Goal: Task Accomplishment & Management: Manage account settings

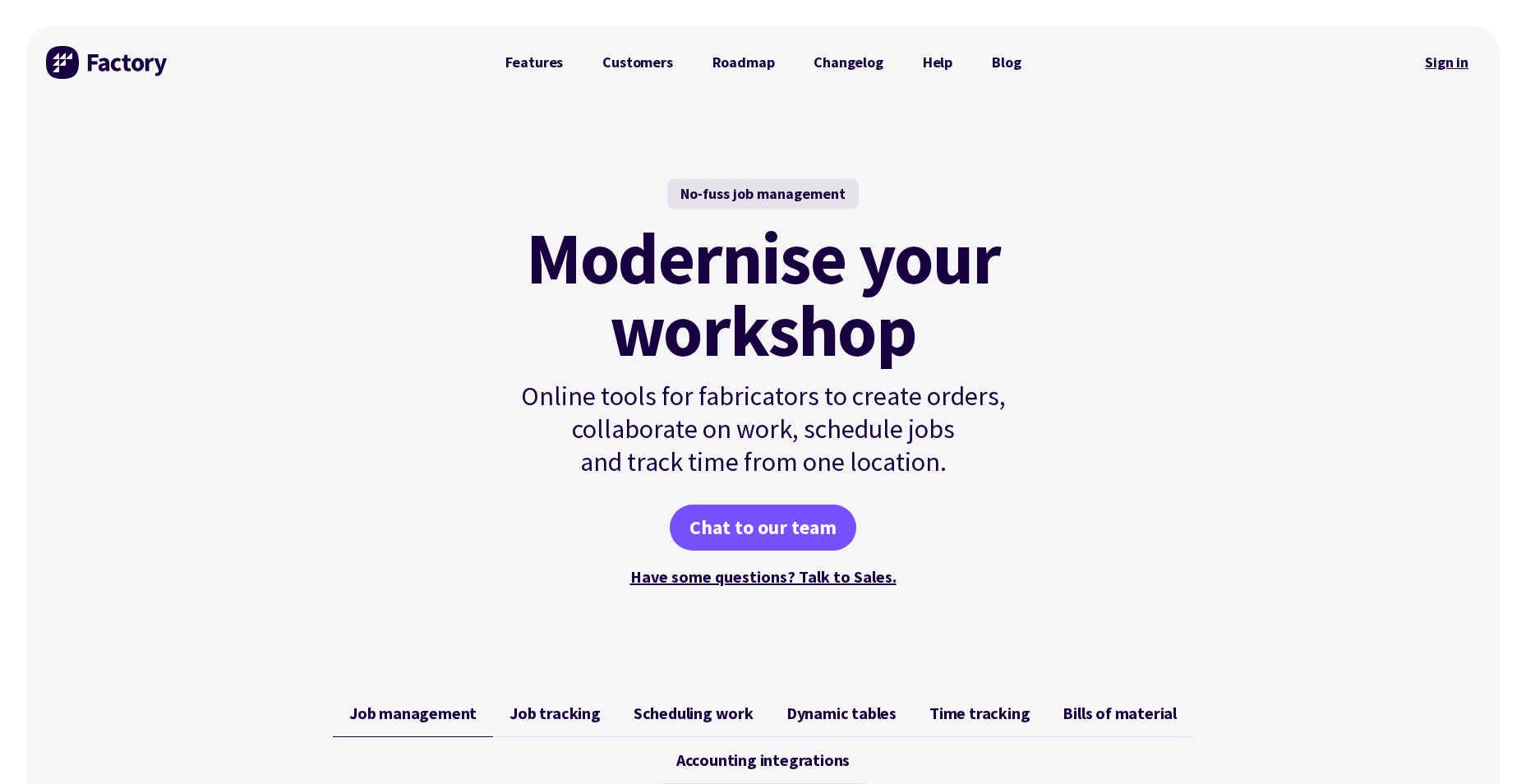
click at [1422, 63] on link "Sign in" at bounding box center [1446, 62] width 67 height 38
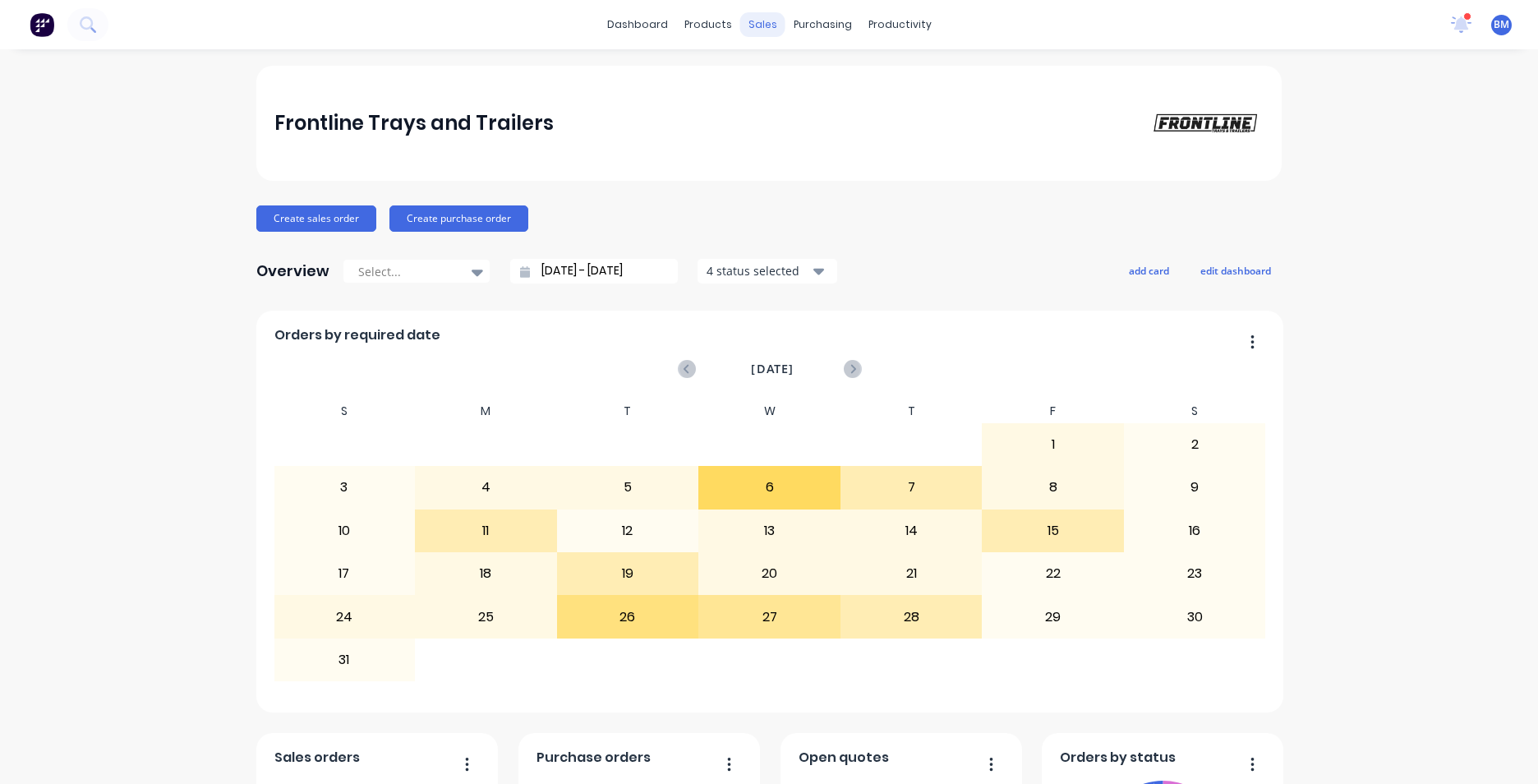
click at [764, 22] on div "sales" at bounding box center [763, 25] width 45 height 25
drag, startPoint x: 765, startPoint y: 20, endPoint x: 708, endPoint y: 104, distance: 101.5
click at [708, 104] on div "Frontline Trays and Trailers" at bounding box center [769, 123] width 1026 height 115
click at [794, 101] on link "Customers" at bounding box center [843, 111] width 218 height 33
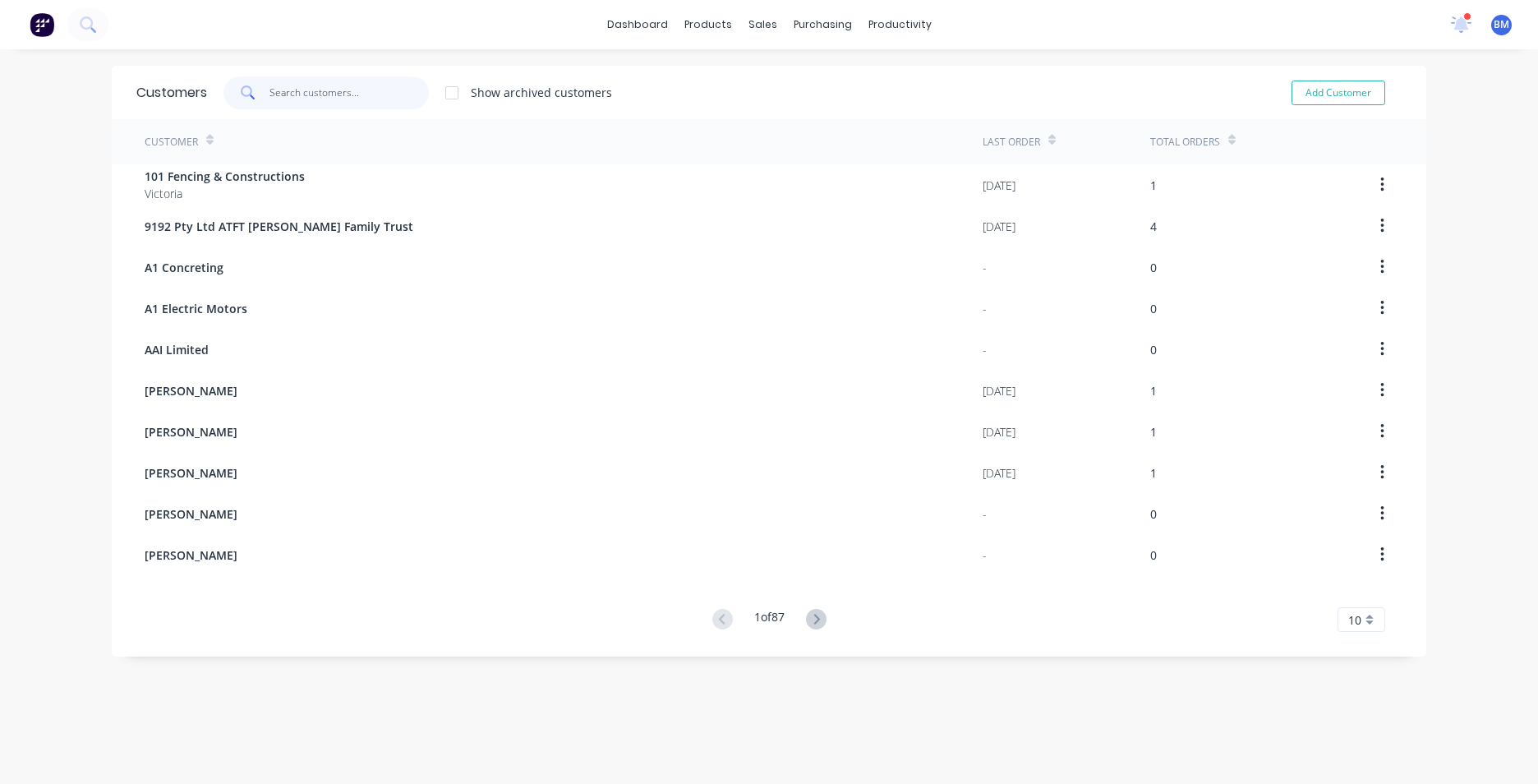
click at [346, 89] on input "text" at bounding box center [349, 92] width 160 height 33
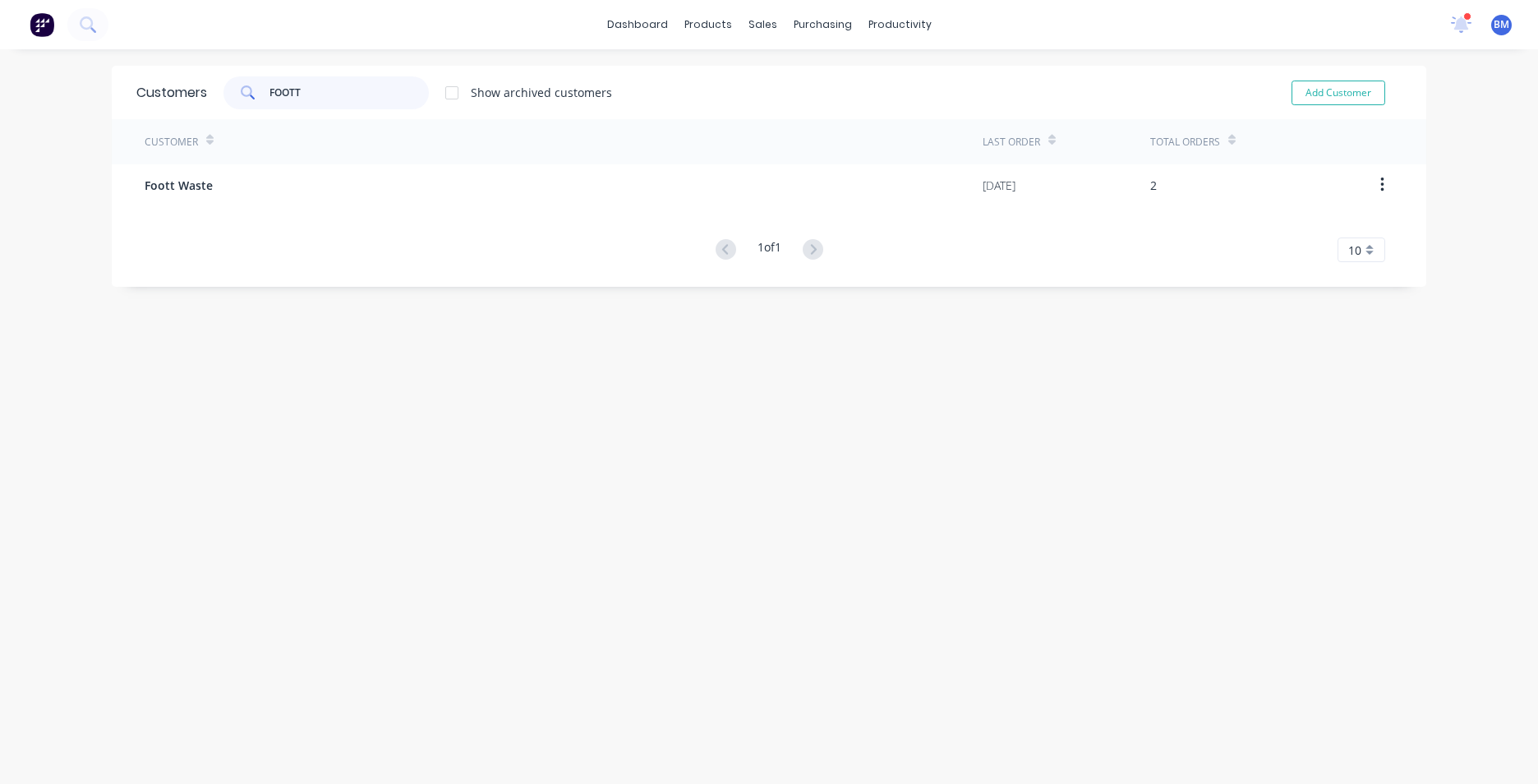
drag, startPoint x: 291, startPoint y: 92, endPoint x: 198, endPoint y: 102, distance: 93.5
click at [198, 102] on div "Customers FOOTT Show archived customers Add Customer" at bounding box center [769, 92] width 1314 height 53
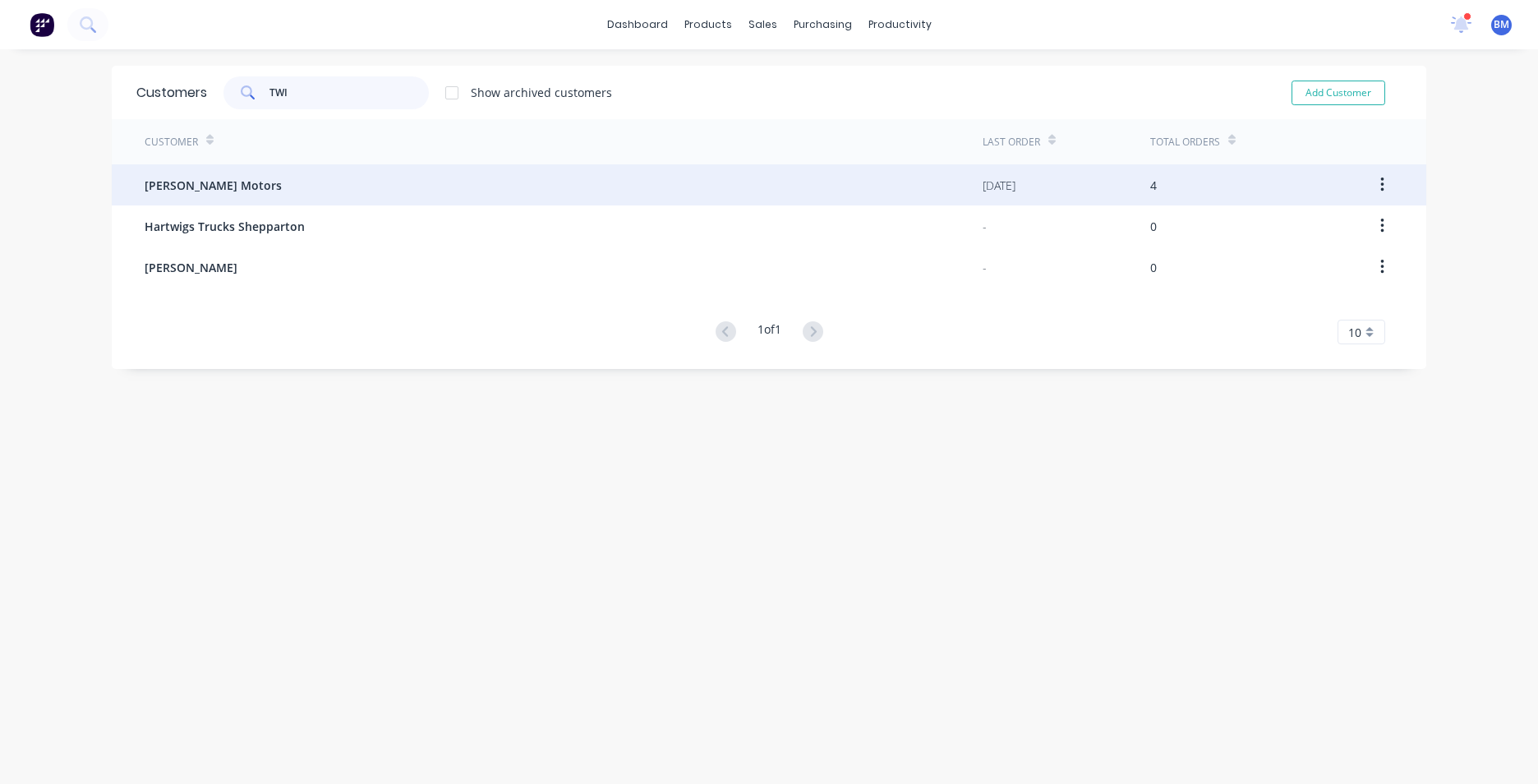
type input "TWI"
click at [186, 189] on span "[PERSON_NAME] Motors" at bounding box center [213, 185] width 137 height 17
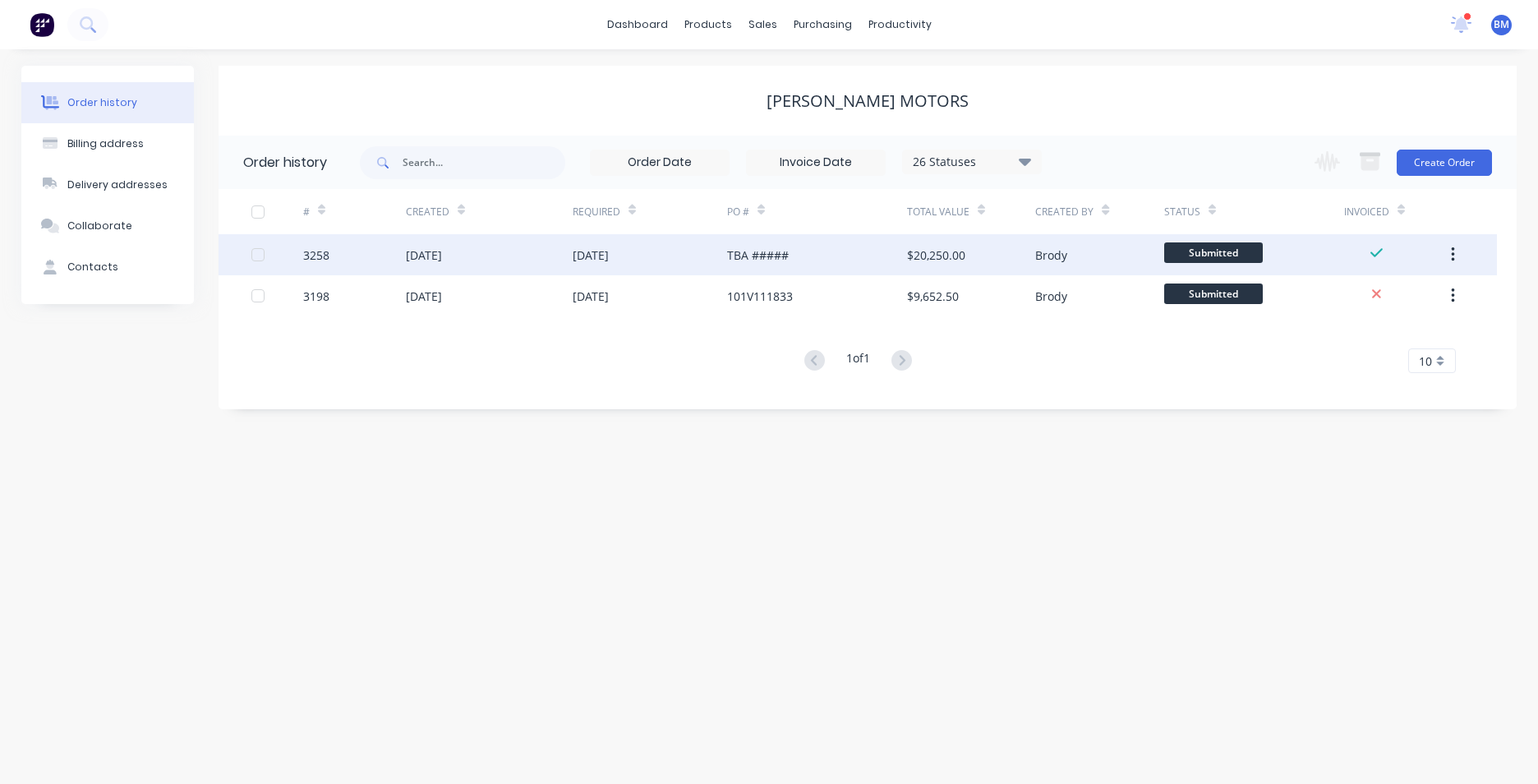
click at [789, 243] on div "TBA #####" at bounding box center [817, 255] width 180 height 41
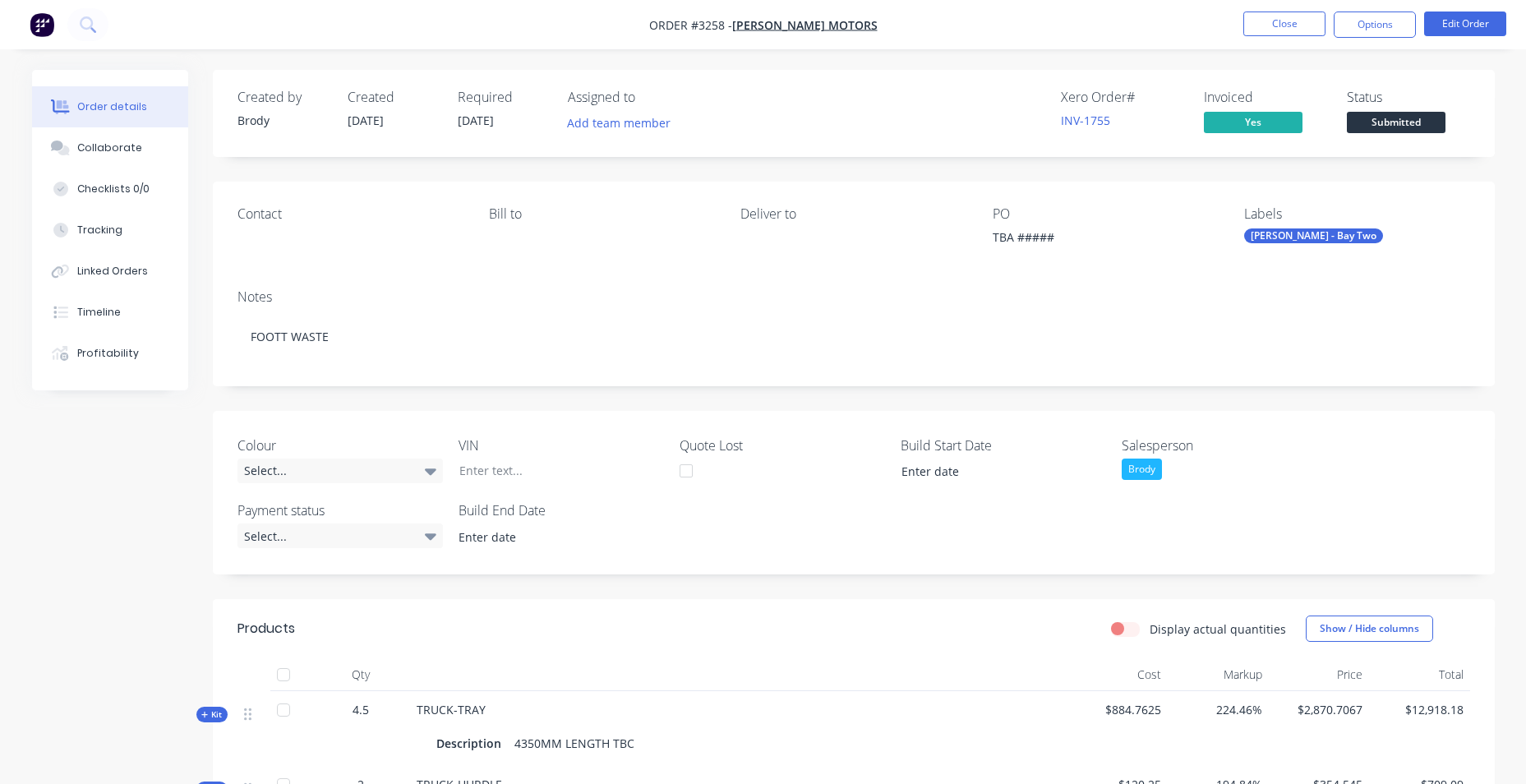
click at [1029, 230] on div "TBA #####" at bounding box center [1095, 240] width 205 height 23
click at [1483, 14] on button "Edit Order" at bounding box center [1465, 24] width 83 height 25
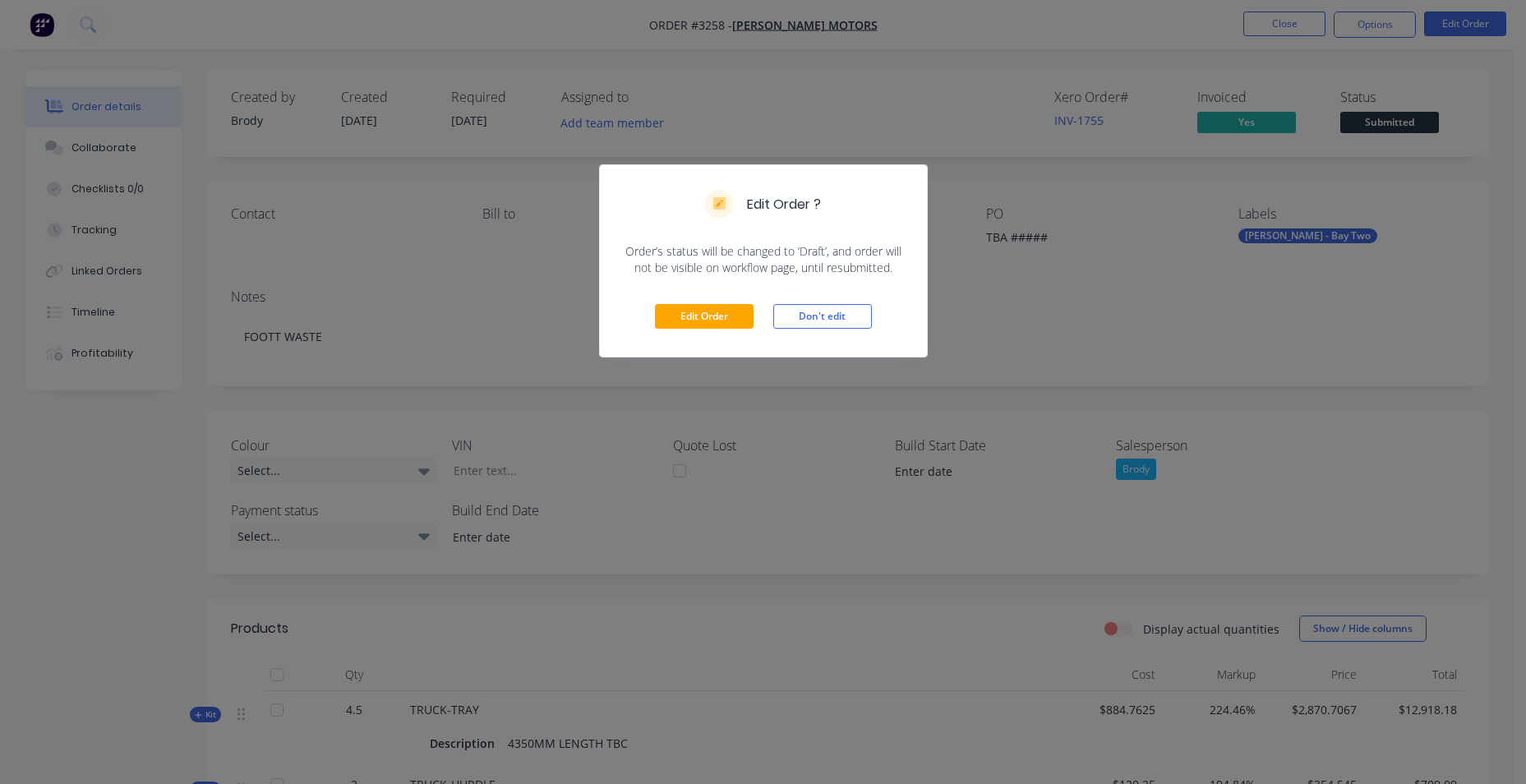
click at [707, 300] on div "Edit Order Don't edit" at bounding box center [763, 316] width 327 height 81
click at [706, 321] on button "Edit Order" at bounding box center [703, 316] width 99 height 25
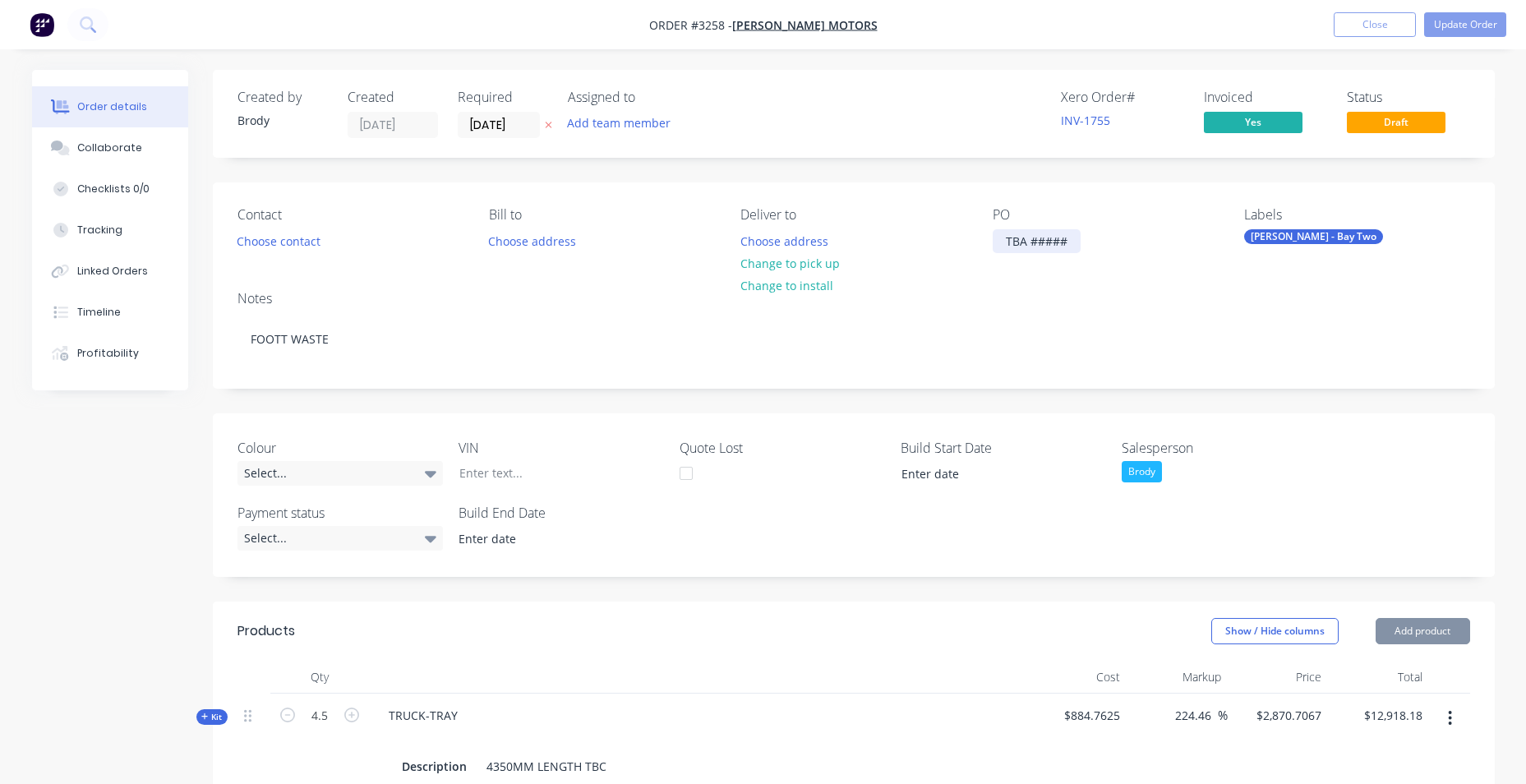
click at [1029, 236] on div "TBA #####" at bounding box center [1037, 241] width 88 height 24
drag, startPoint x: 1072, startPoint y: 236, endPoint x: 940, endPoint y: 254, distance: 133.2
click at [940, 254] on div "Contact Choose contact [PERSON_NAME] to Choose address Deliver to Choose addres…" at bounding box center [854, 229] width 1282 height 95
drag, startPoint x: 1091, startPoint y: 241, endPoint x: 980, endPoint y: 245, distance: 111.1
click at [980, 245] on div "Contact Choose contact [PERSON_NAME] to Choose address Deliver to Choose addres…" at bounding box center [854, 229] width 1282 height 95
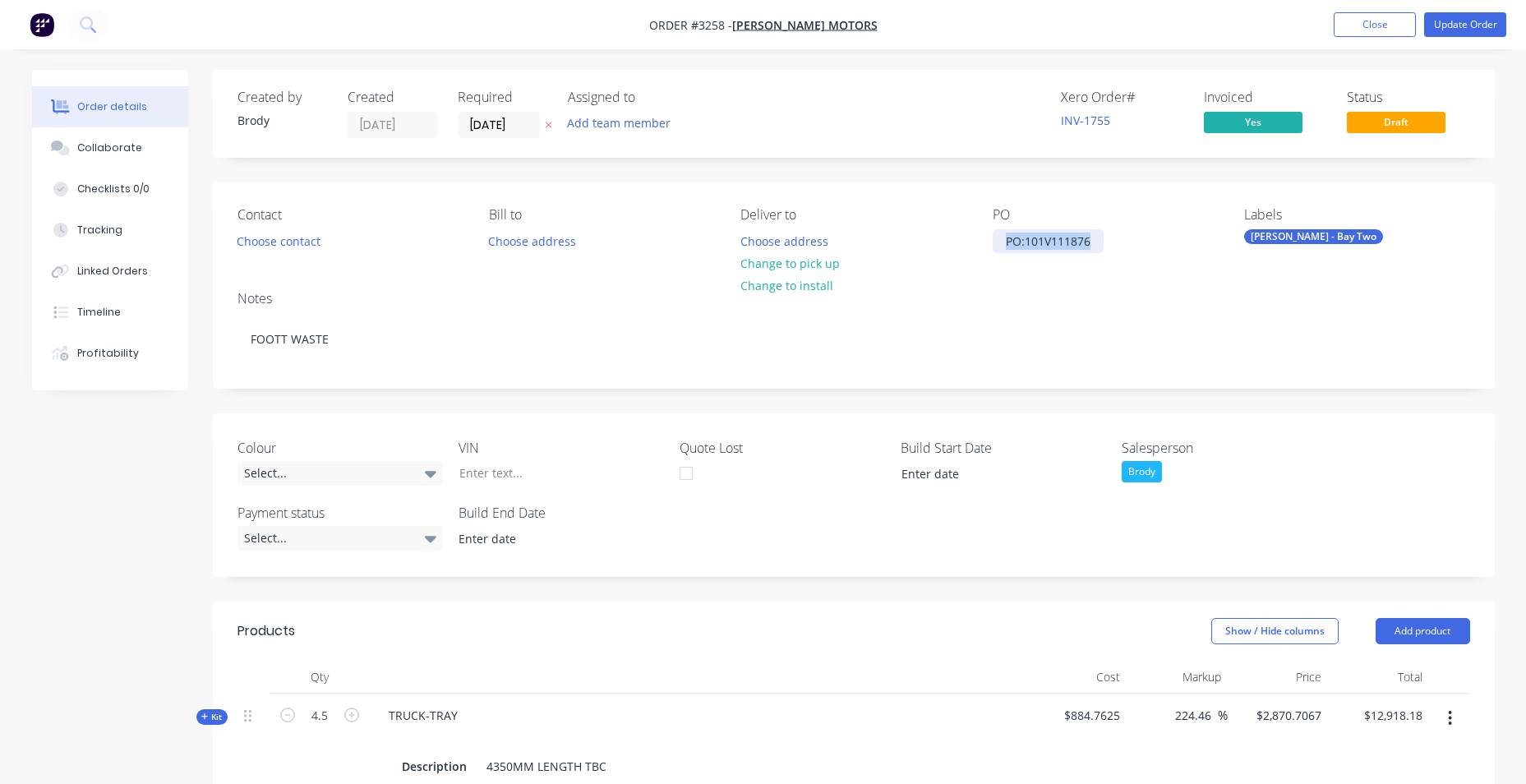
copy div "PO:101V111876"
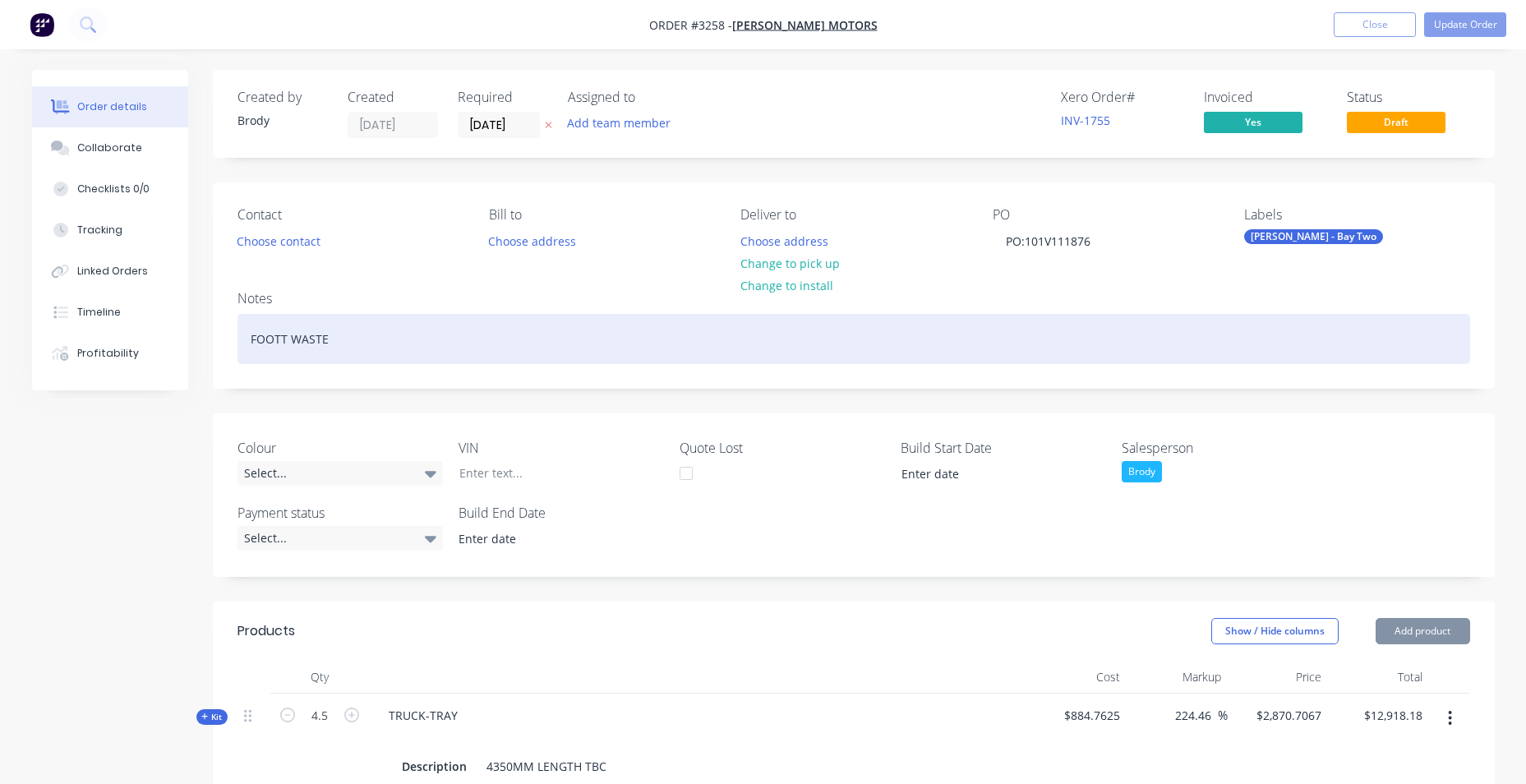
click at [355, 347] on div "FOOTT WASTE" at bounding box center [854, 338] width 1233 height 50
paste div
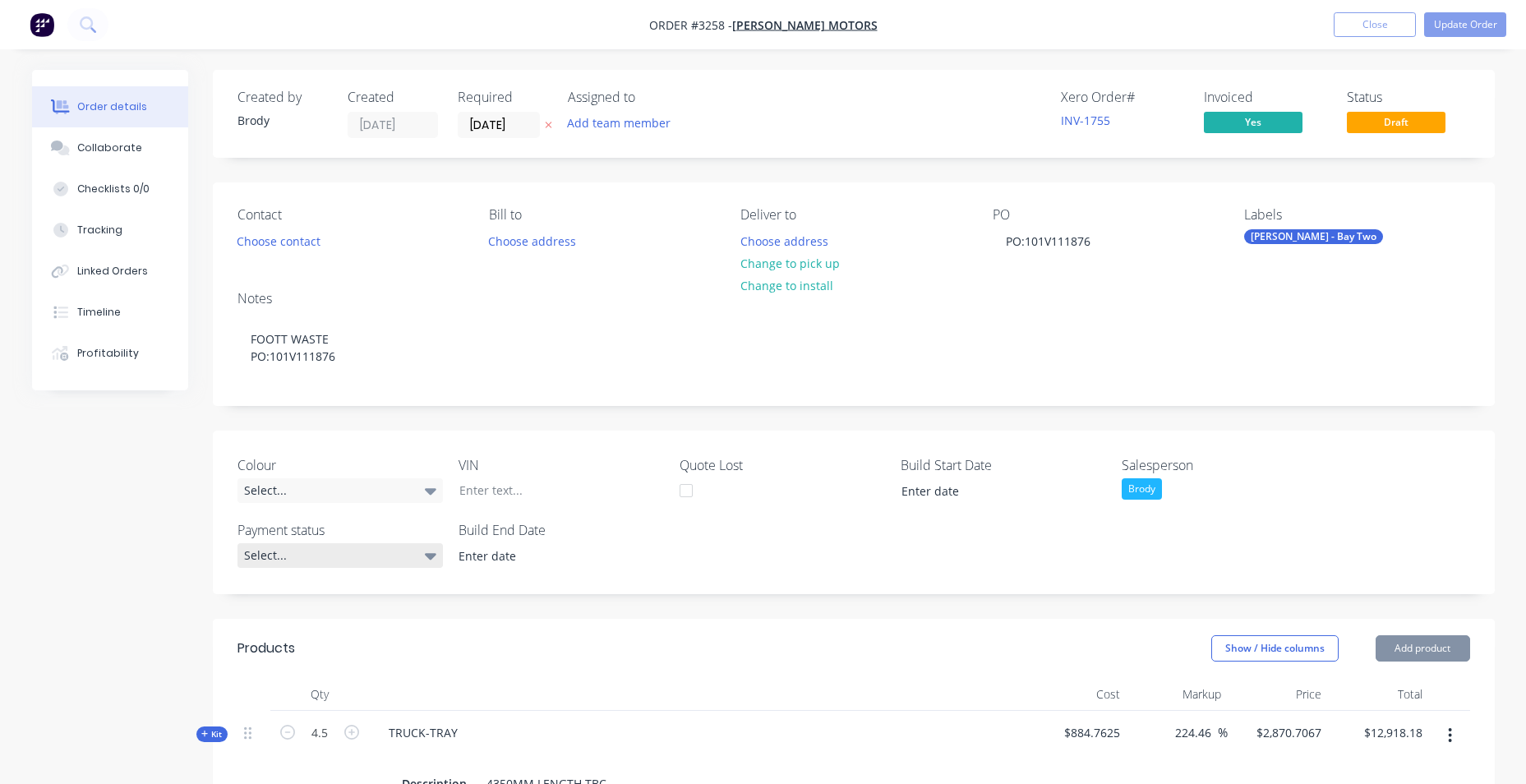
click at [376, 558] on div "Select..." at bounding box center [339, 555] width 205 height 25
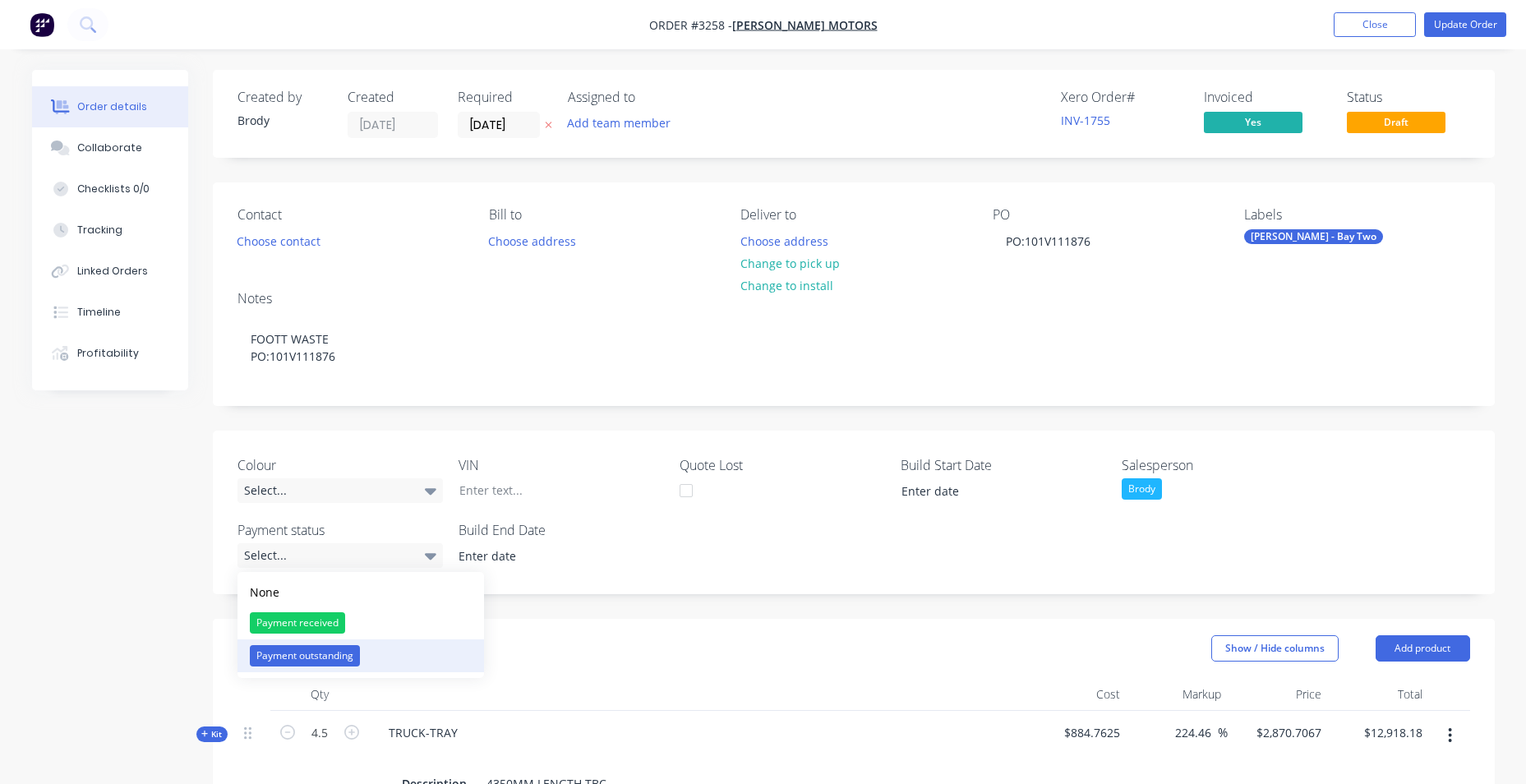
click at [340, 651] on div "Payment outstanding" at bounding box center [305, 655] width 110 height 21
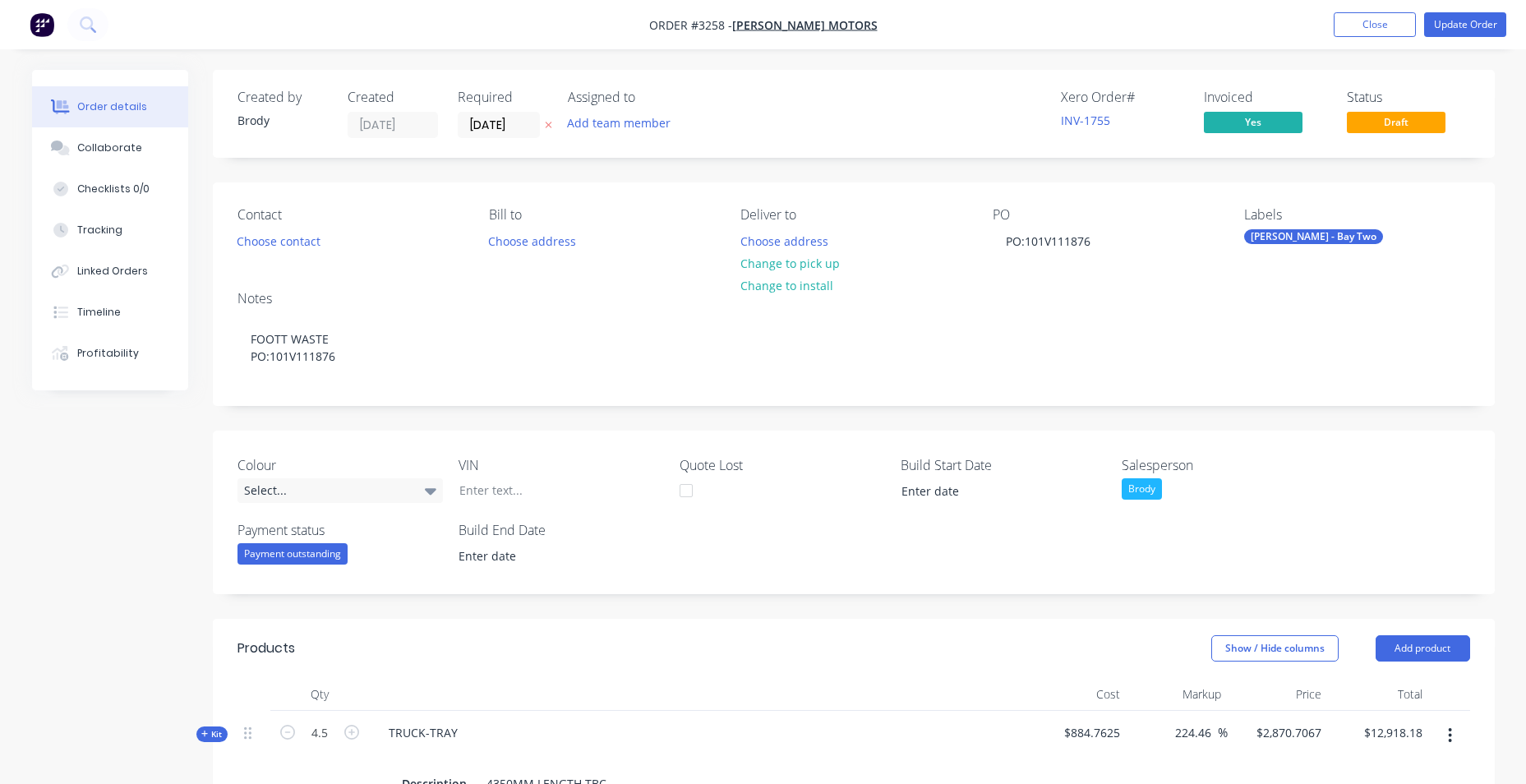
click at [795, 564] on div "Colour Select... VIN Quote Lost Build Start Date Salesperson Brody Payment stat…" at bounding box center [854, 512] width 1282 height 163
click at [642, 448] on div "Colour Select... VIN Quote Lost Build Start Date Salesperson Brody Payment stat…" at bounding box center [854, 512] width 1282 height 163
click at [501, 494] on div at bounding box center [548, 489] width 205 height 24
click at [401, 494] on div "Select..." at bounding box center [339, 490] width 205 height 25
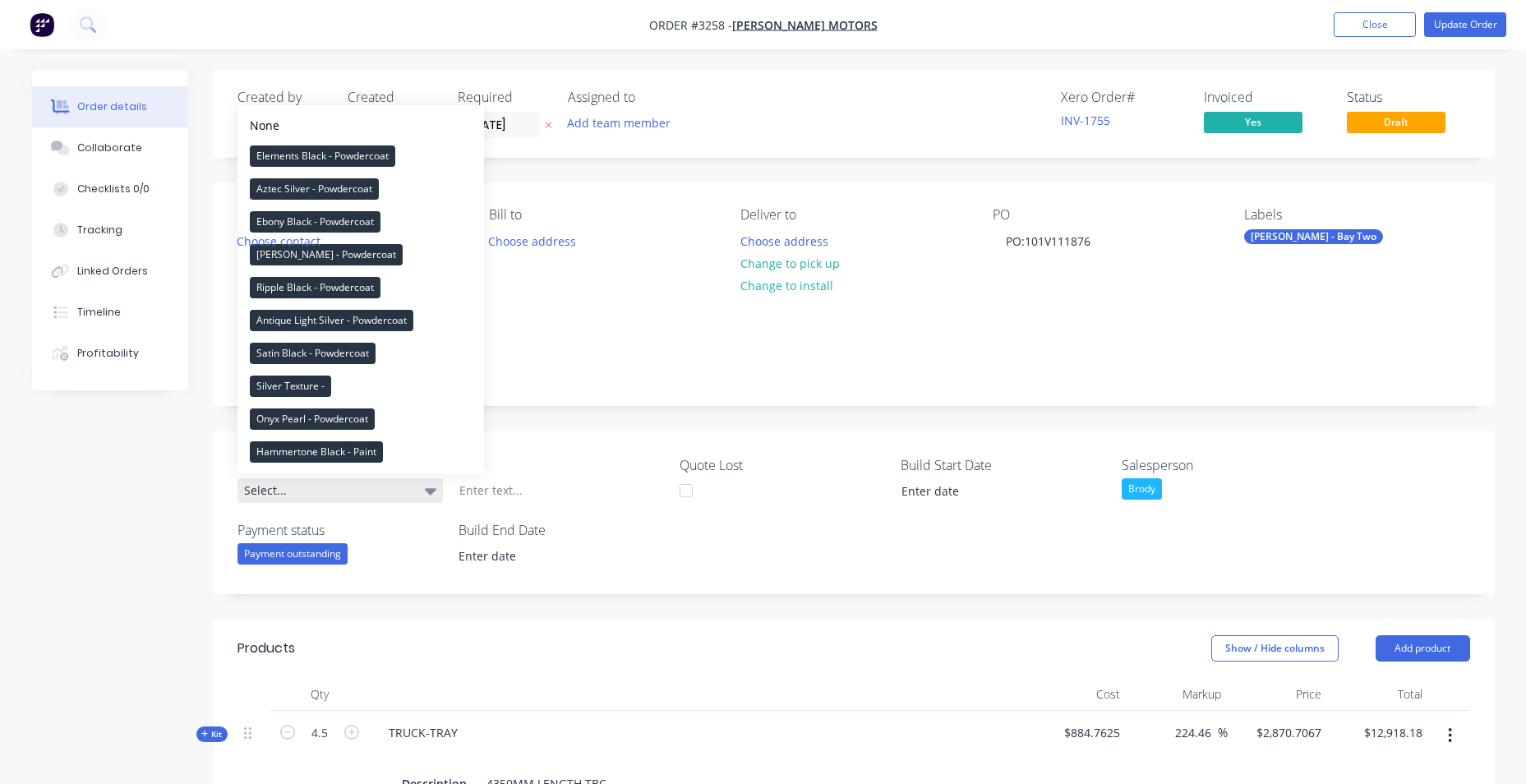
click at [397, 489] on div "Select..." at bounding box center [339, 490] width 205 height 25
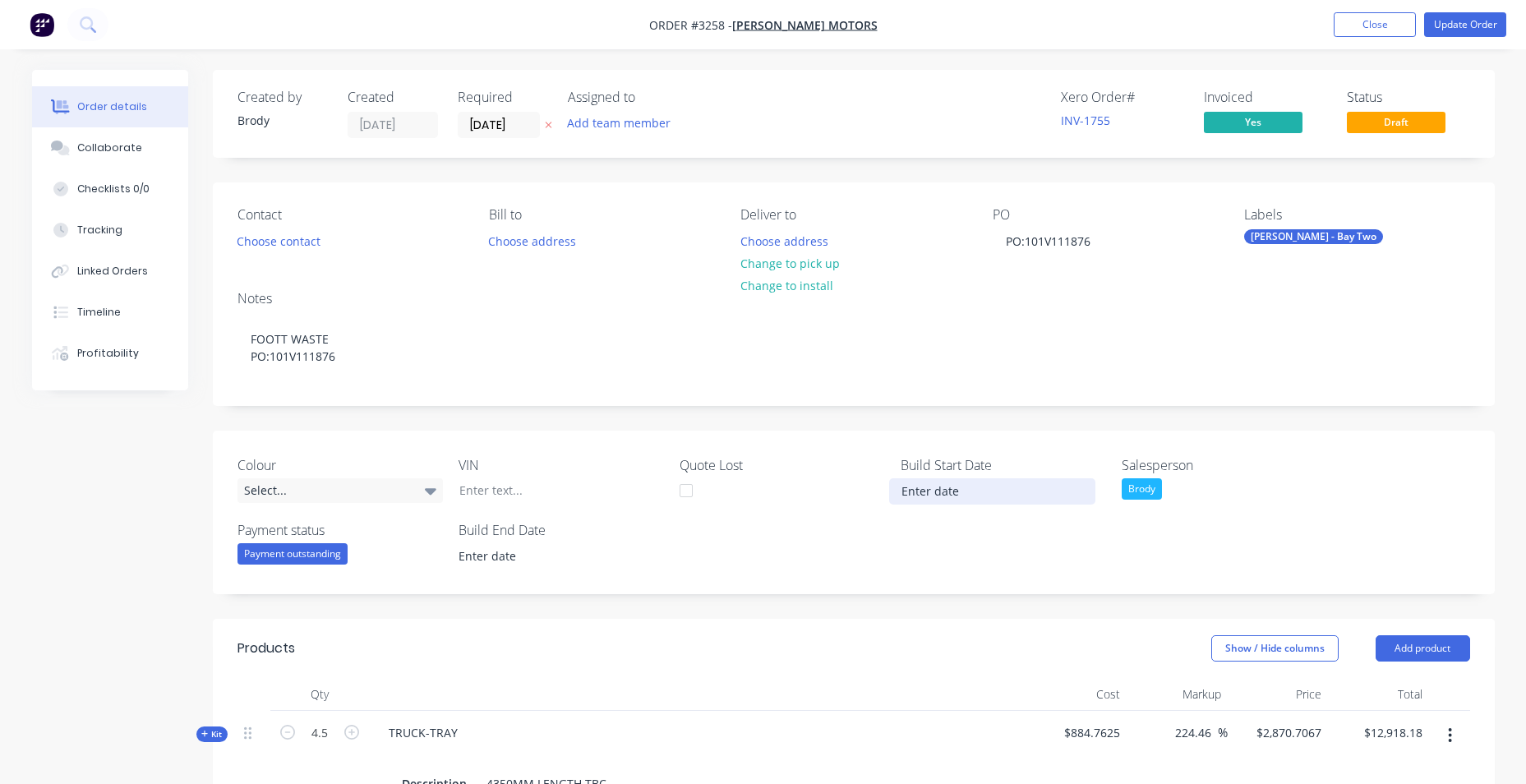
click at [912, 492] on input at bounding box center [992, 491] width 204 height 25
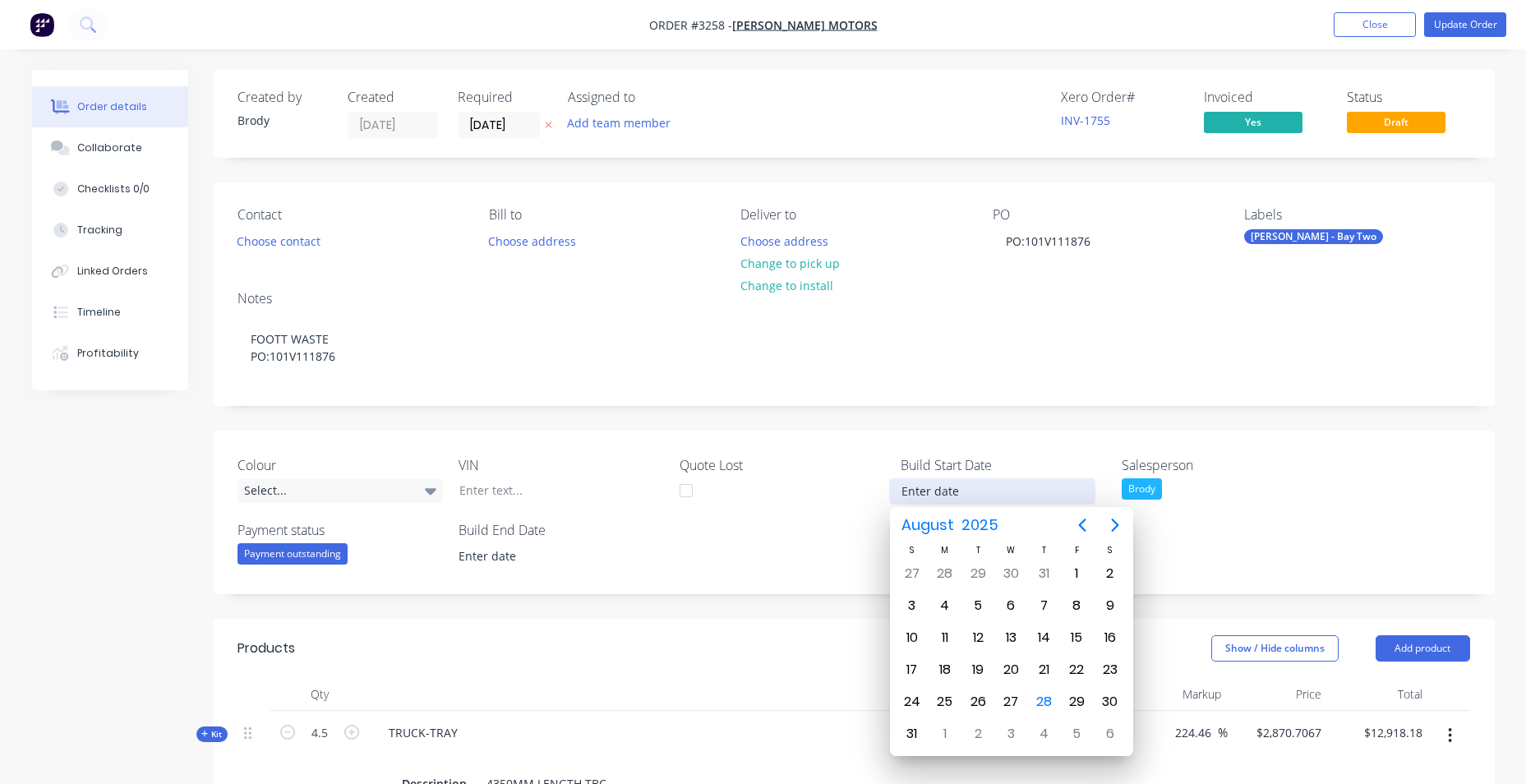
click at [782, 433] on div "Colour Select... VIN Quote Lost Build Start Date Salesperson Brody Payment stat…" at bounding box center [854, 512] width 1282 height 163
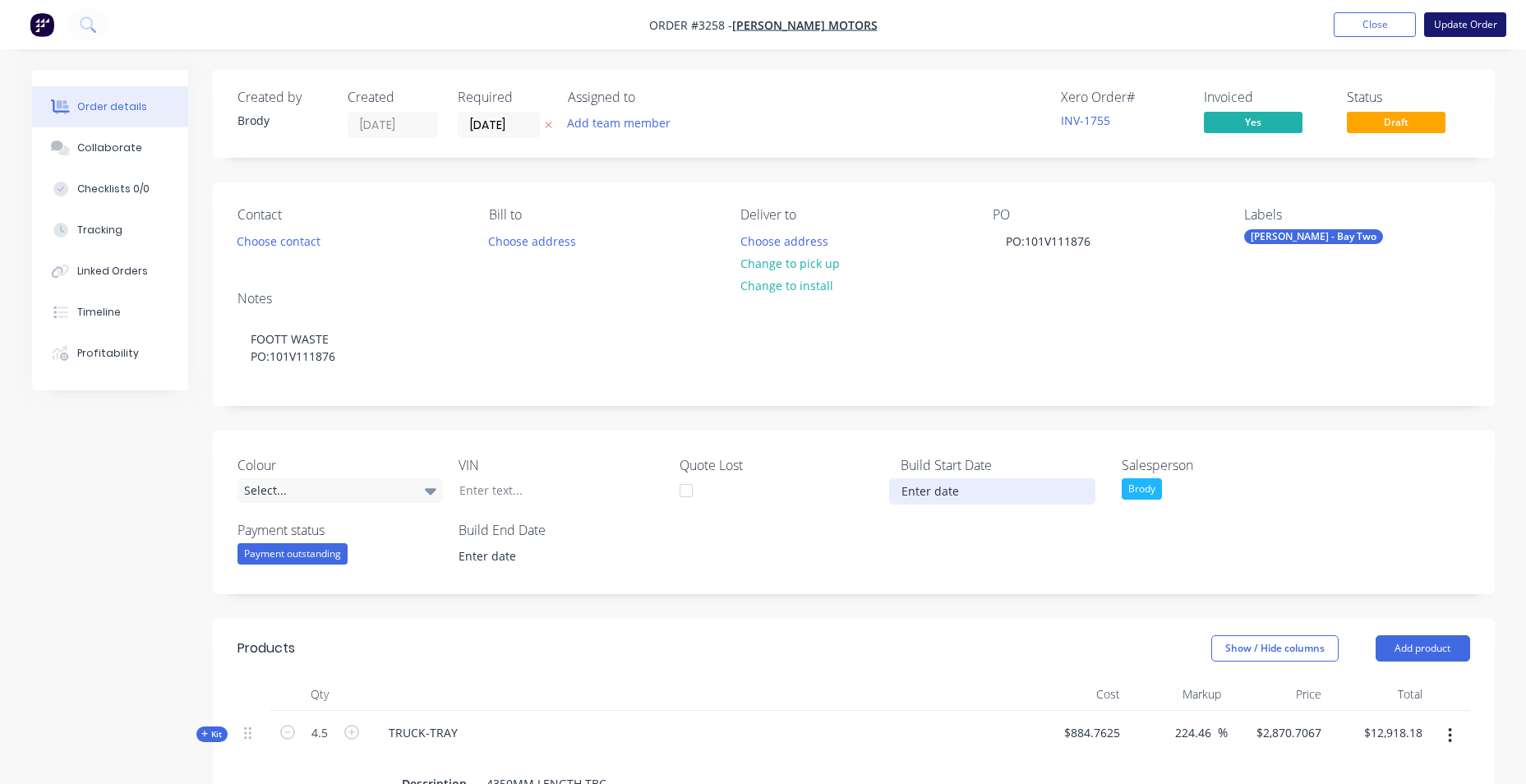
click at [1458, 28] on button "Update Order" at bounding box center [1465, 25] width 83 height 25
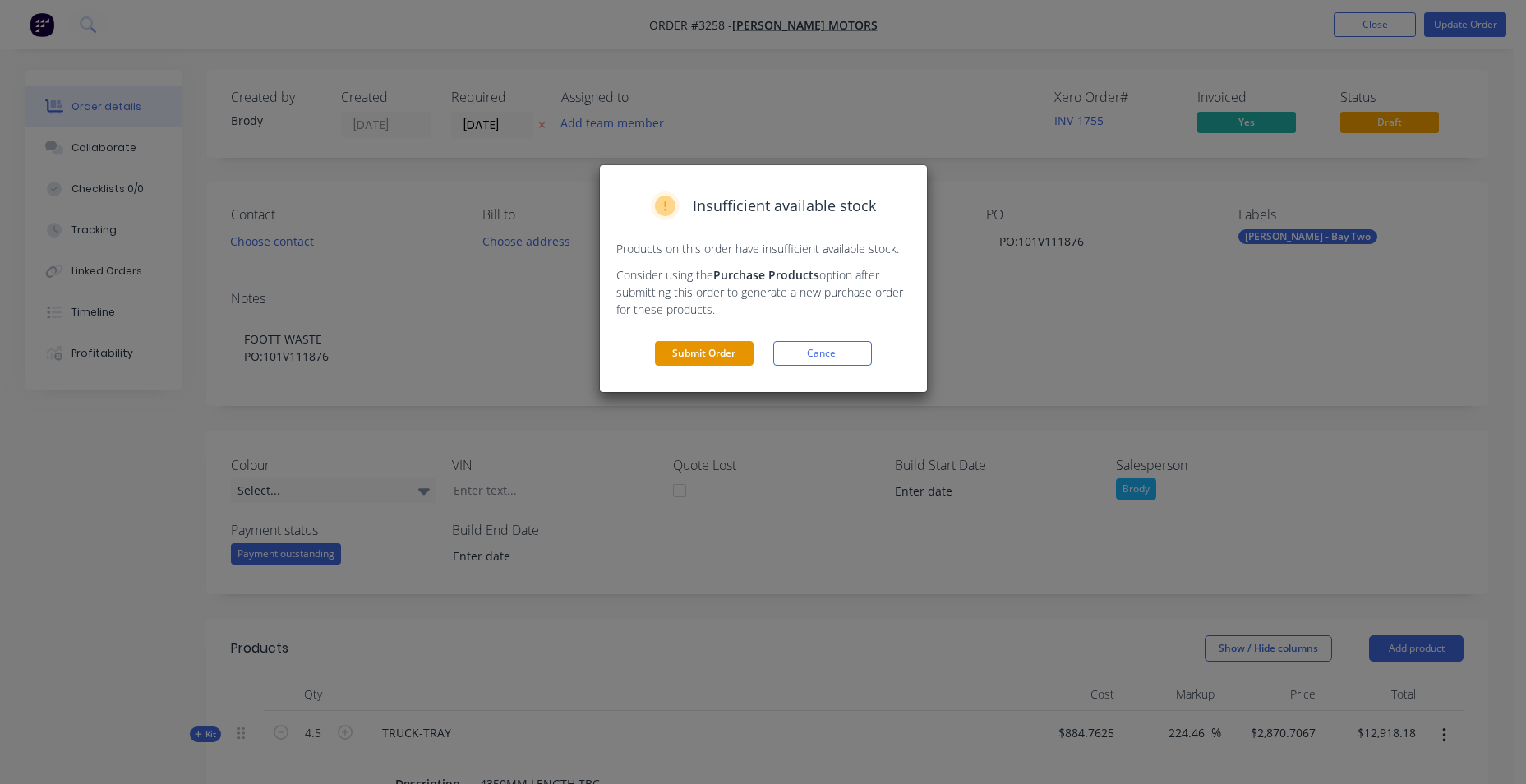
click at [675, 351] on button "Submit Order" at bounding box center [703, 353] width 99 height 25
